Goal: Transaction & Acquisition: Purchase product/service

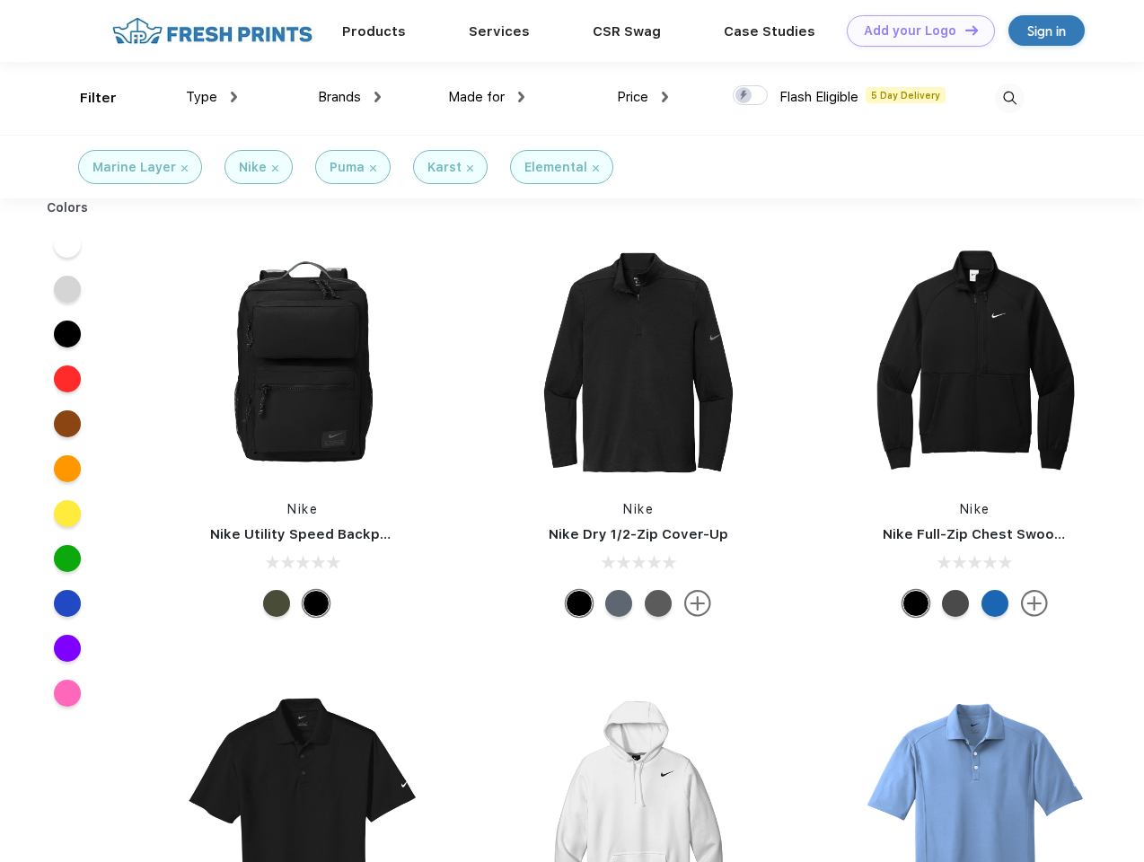
click at [914, 31] on link "Add your Logo Design Tool" at bounding box center [921, 30] width 148 height 31
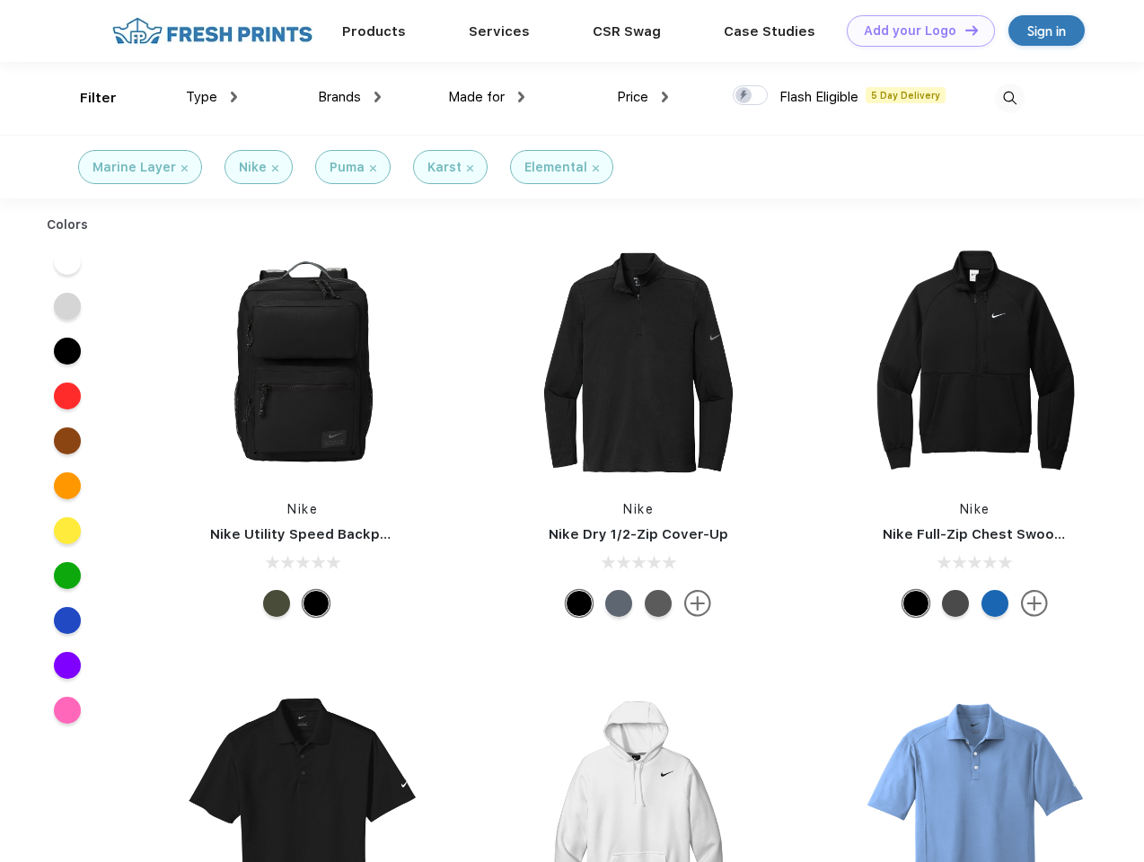
click at [0, 0] on div "Design Tool" at bounding box center [0, 0] width 0 height 0
click at [963, 30] on link "Add your Logo Design Tool" at bounding box center [921, 30] width 148 height 31
click at [86, 98] on div "Filter" at bounding box center [98, 98] width 37 height 21
click at [212, 97] on span "Type" at bounding box center [201, 97] width 31 height 16
click at [349, 97] on span "Brands" at bounding box center [339, 97] width 43 height 16
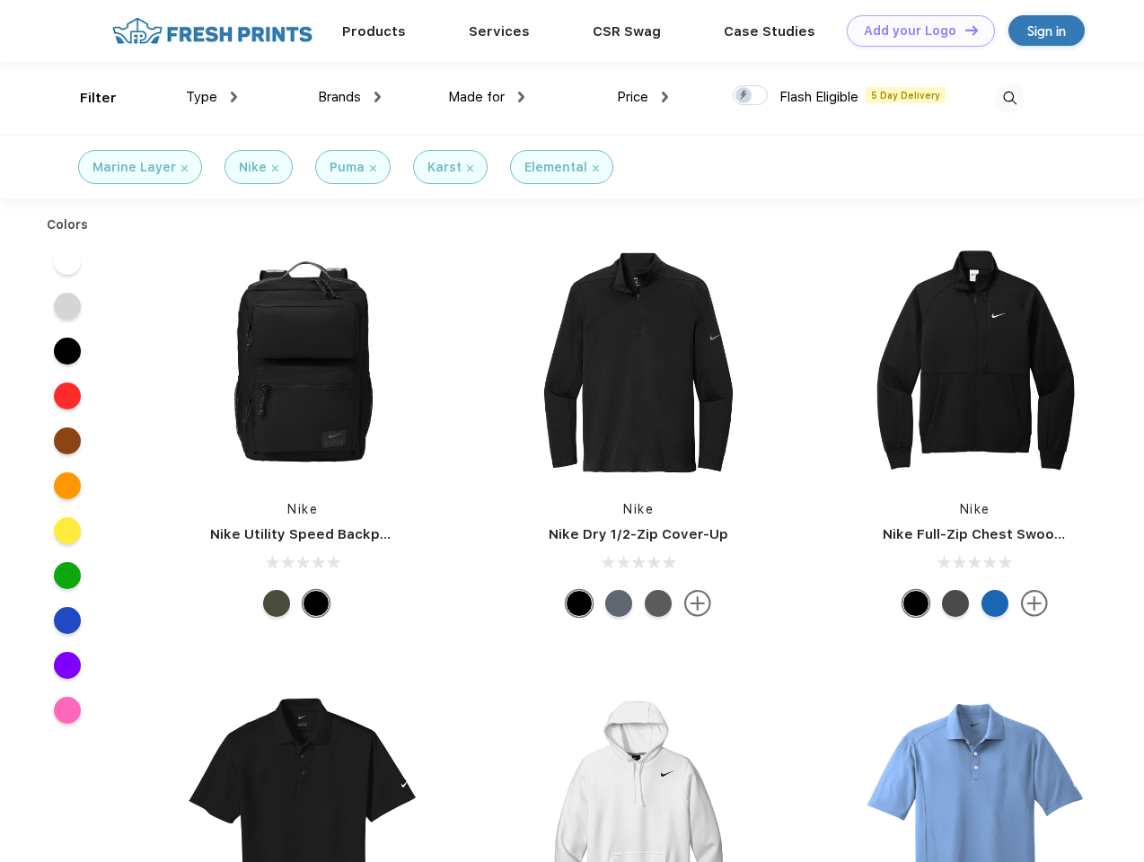
click at [487, 97] on span "Made for" at bounding box center [476, 97] width 57 height 16
click at [643, 97] on span "Price" at bounding box center [632, 97] width 31 height 16
click at [751, 96] on div at bounding box center [750, 95] width 35 height 20
click at [744, 96] on input "checkbox" at bounding box center [739, 90] width 12 height 12
click at [1009, 98] on img at bounding box center [1010, 99] width 30 height 30
